Goal: Feedback & Contribution: Contribute content

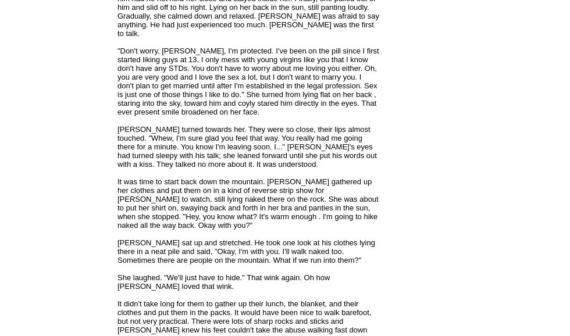
scroll to position [2083, 0]
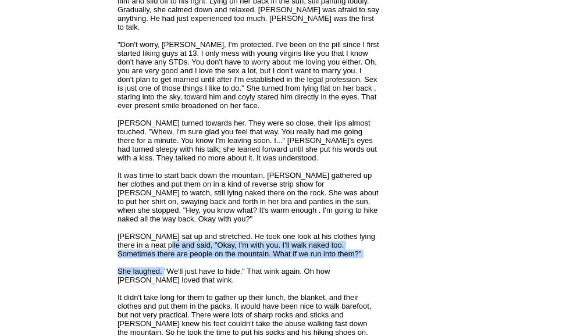
click at [106, 195] on td "[PERSON_NAME] Follow Me · Contact Me · Success story · Books · Articles · Poetr…" at bounding box center [58, 291] width 113 height 4547
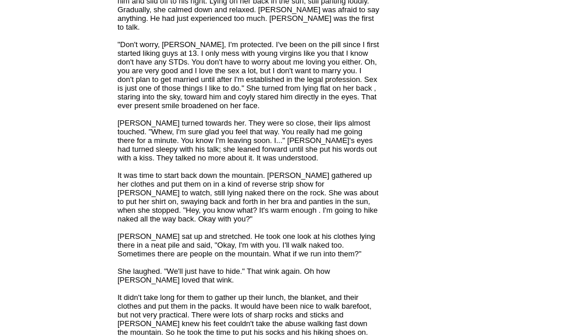
click at [59, 178] on td "[PERSON_NAME] Follow Me · Contact Me · Success story · Books · Articles · Poetr…" at bounding box center [58, 291] width 113 height 4547
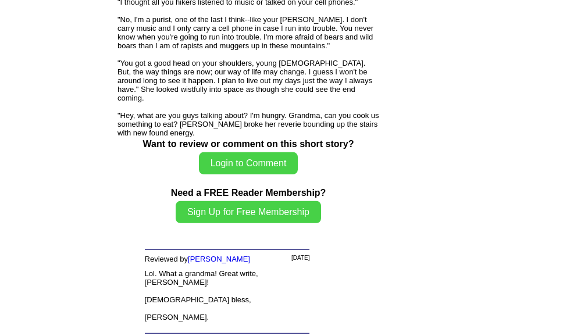
scroll to position [3949, 0]
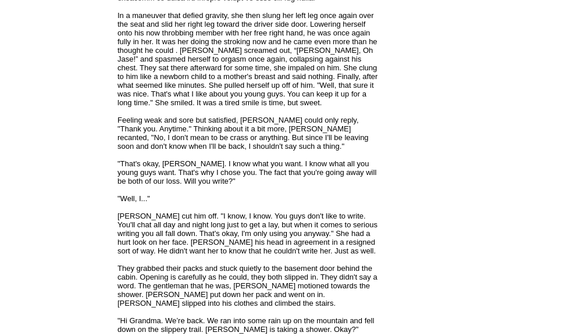
scroll to position [3271, 0]
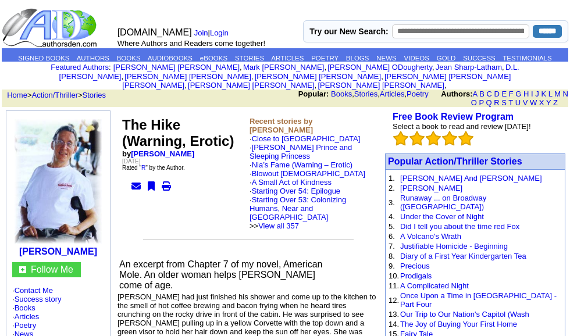
click at [264, 55] on link "STORIES" at bounding box center [249, 58] width 29 height 7
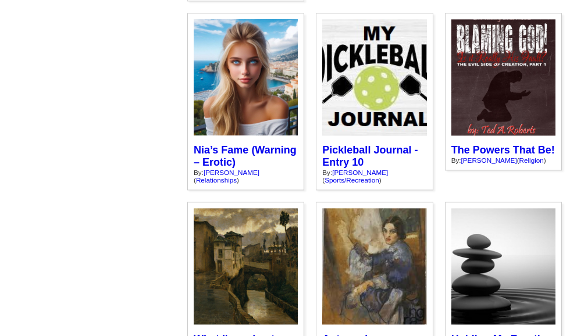
scroll to position [1828, 0]
click at [0, 0] on div "Admit it, we all have erotic dreams. I had this one the other night and it begg…" at bounding box center [0, 0] width 0 height 0
click at [256, 168] on link "Nia’s Fame (Warning – Erotic)" at bounding box center [245, 156] width 103 height 24
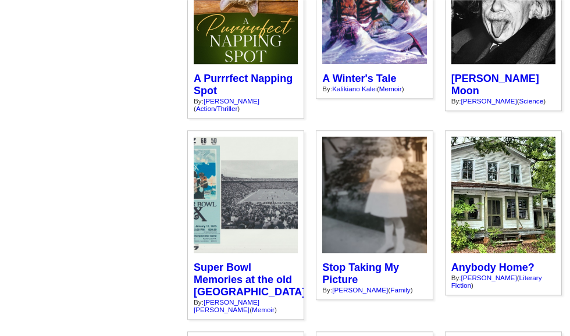
scroll to position [3867, 0]
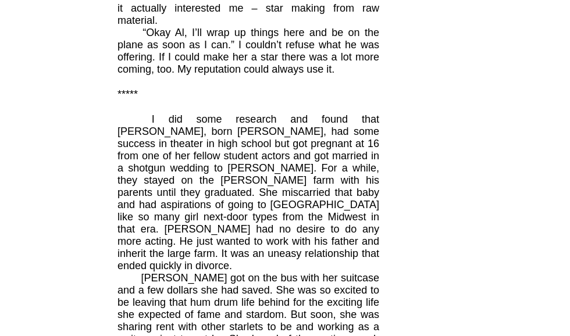
scroll to position [1361, 0]
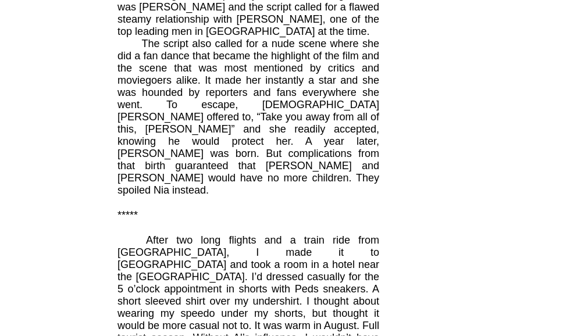
scroll to position [1760, 0]
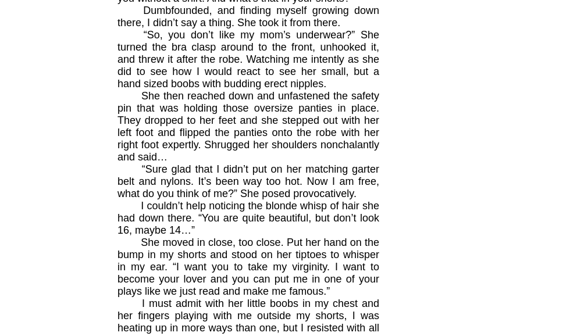
scroll to position [3576, 0]
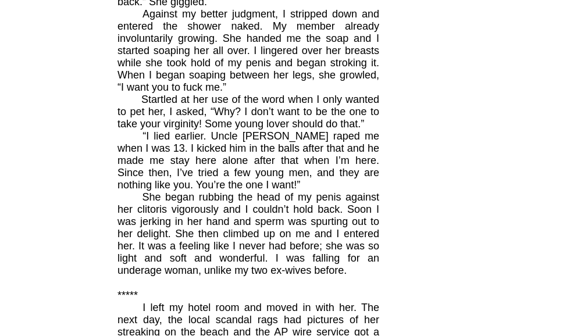
scroll to position [4769, 0]
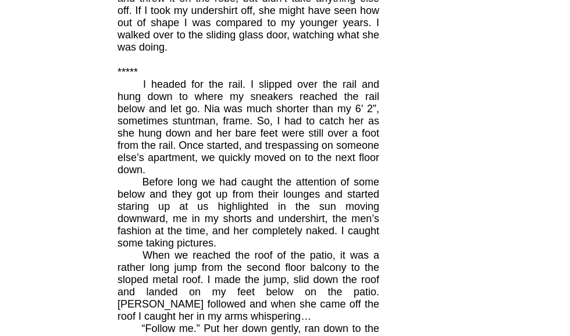
scroll to position [4036, 0]
